Goal: Obtain resource: Download file/media

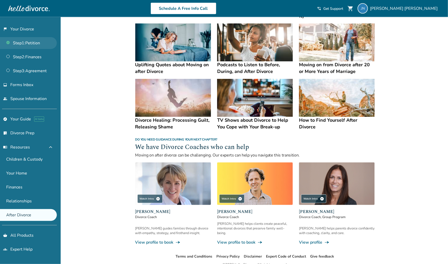
click at [44, 44] on link "Step 1 : Petition" at bounding box center [28, 43] width 57 height 12
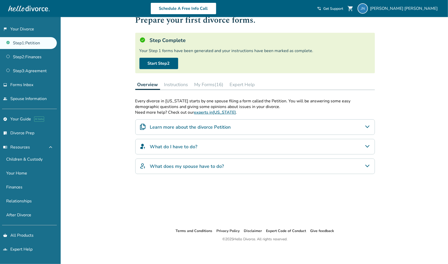
scroll to position [17, 0]
click at [21, 7] on div at bounding box center [28, 8] width 41 height 10
click at [30, 45] on link "Step 1 : Petition" at bounding box center [28, 43] width 57 height 12
click at [219, 82] on button "My Forms (16)" at bounding box center [208, 85] width 33 height 10
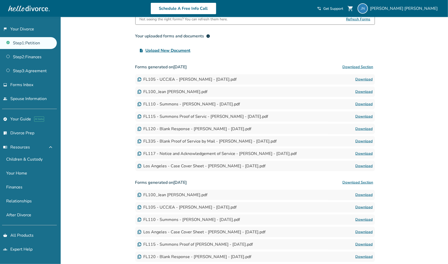
scroll to position [102, 0]
click at [362, 114] on link "Download" at bounding box center [363, 116] width 17 height 6
click at [38, 54] on link "Step 2 : Finances" at bounding box center [28, 57] width 57 height 12
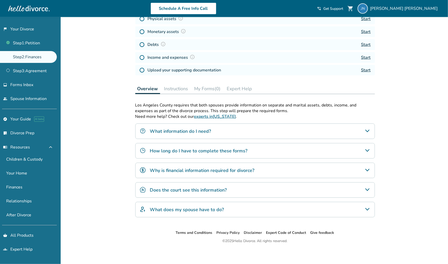
scroll to position [86, 0]
click at [216, 193] on div "Does the court see this information?" at bounding box center [255, 189] width 240 height 15
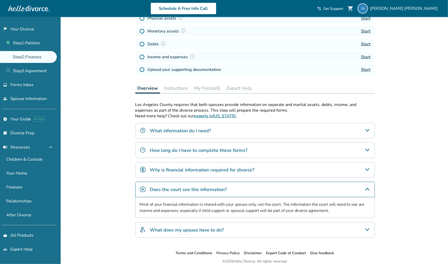
click at [207, 231] on h4 "What does my spouse have to do?" at bounding box center [187, 230] width 74 height 7
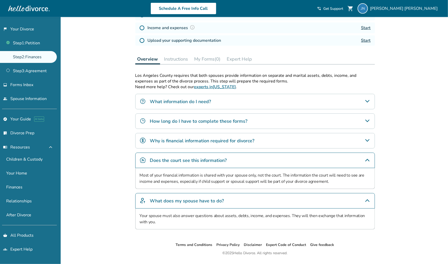
scroll to position [127, 0]
